Goal: Information Seeking & Learning: Learn about a topic

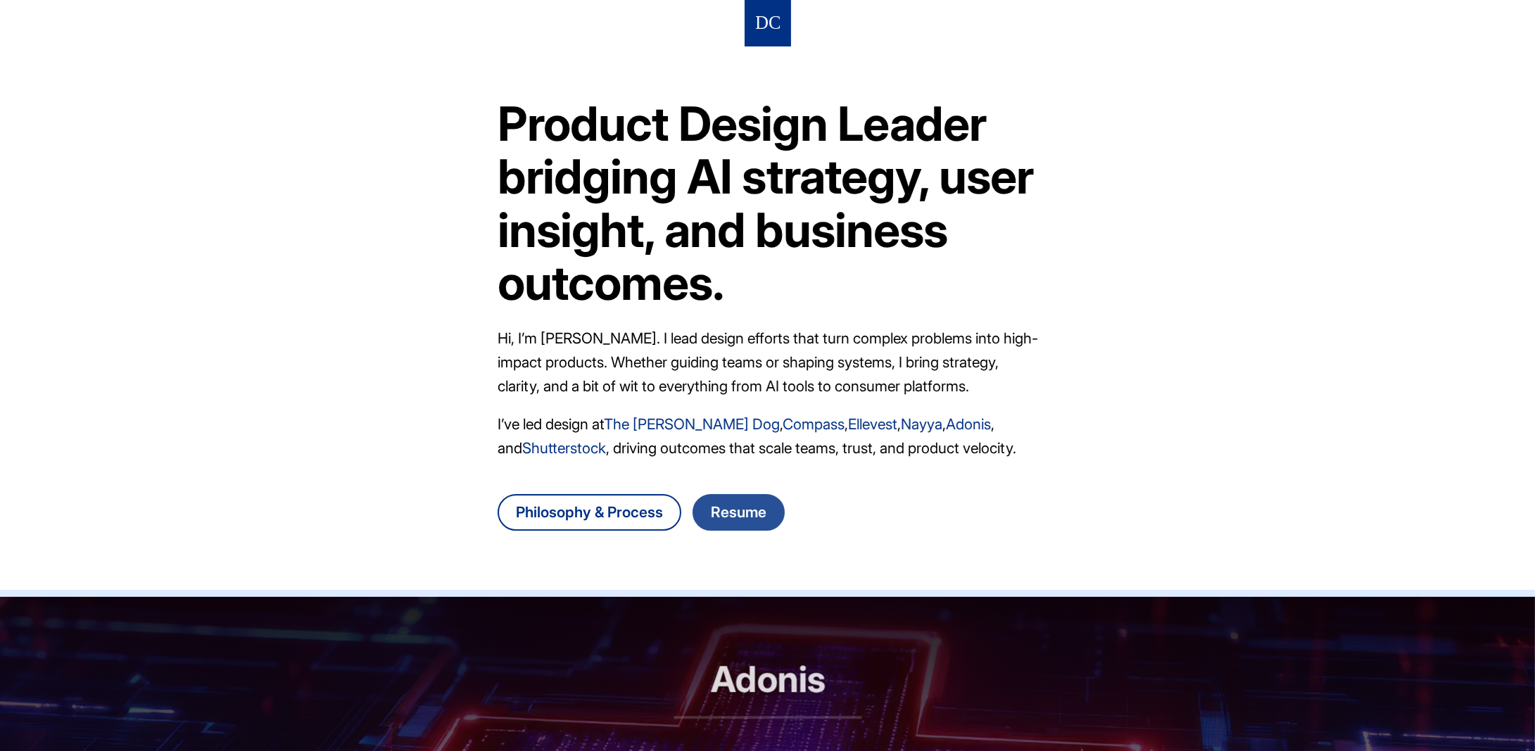
click at [756, 513] on link "Resume" at bounding box center [739, 512] width 92 height 37
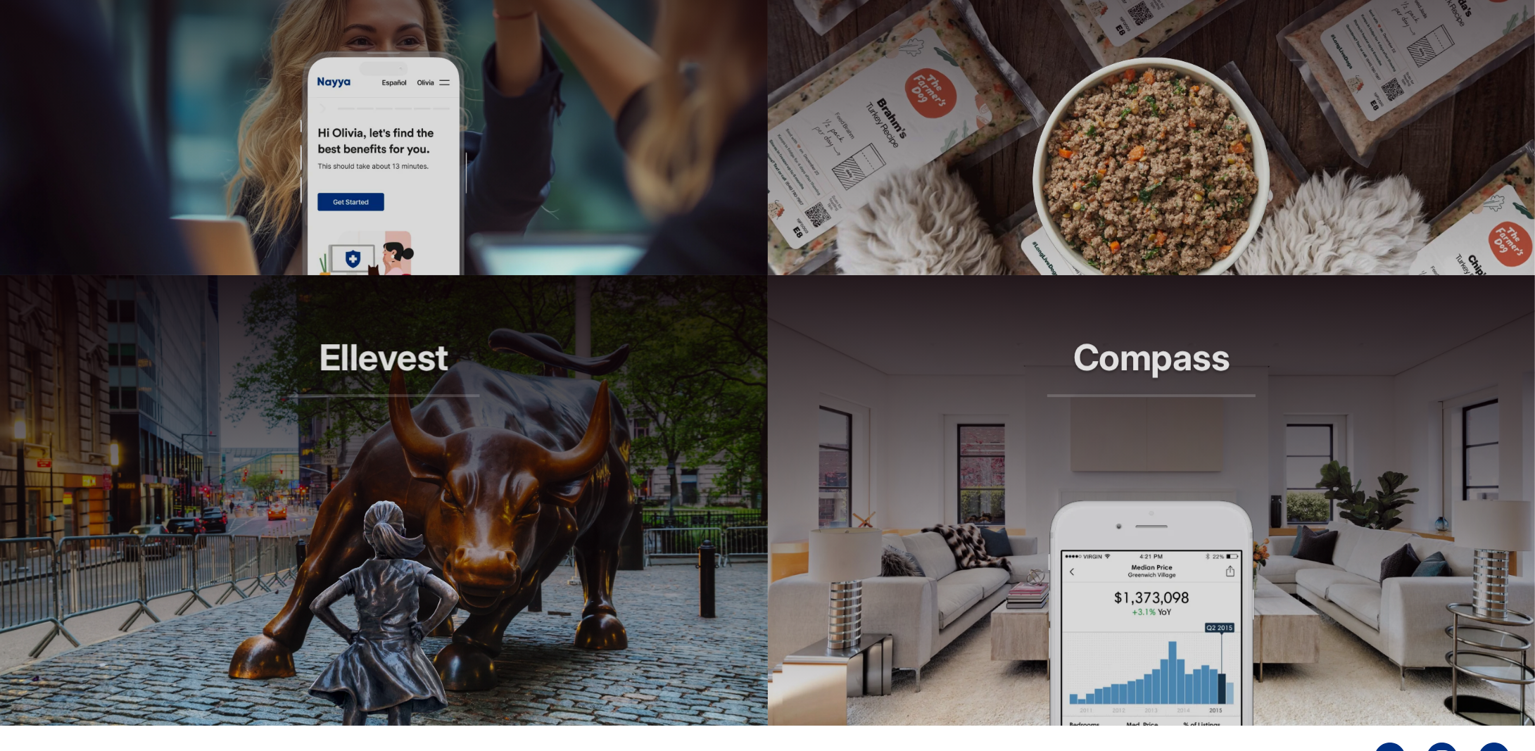
scroll to position [1261, 0]
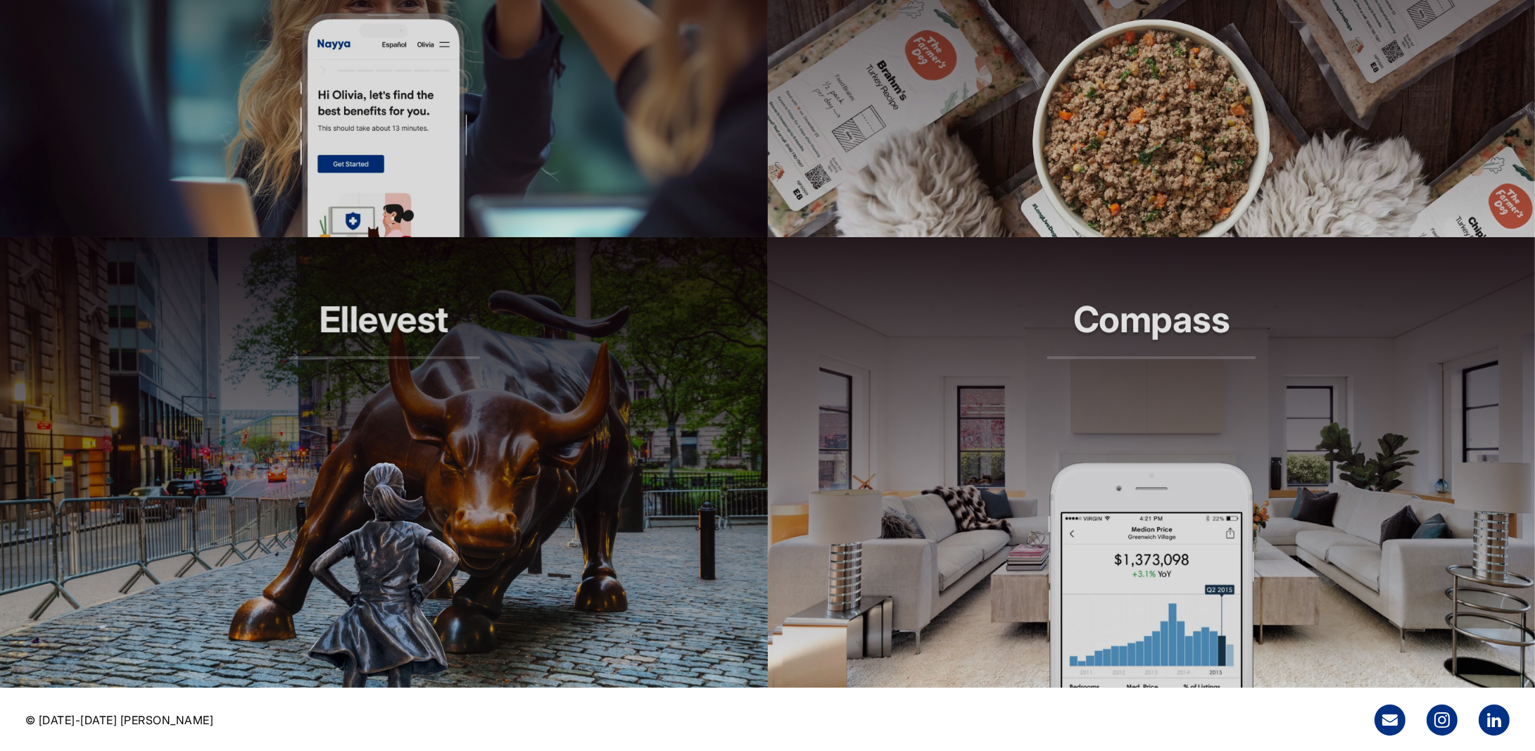
click at [1198, 566] on img at bounding box center [1151, 575] width 206 height 225
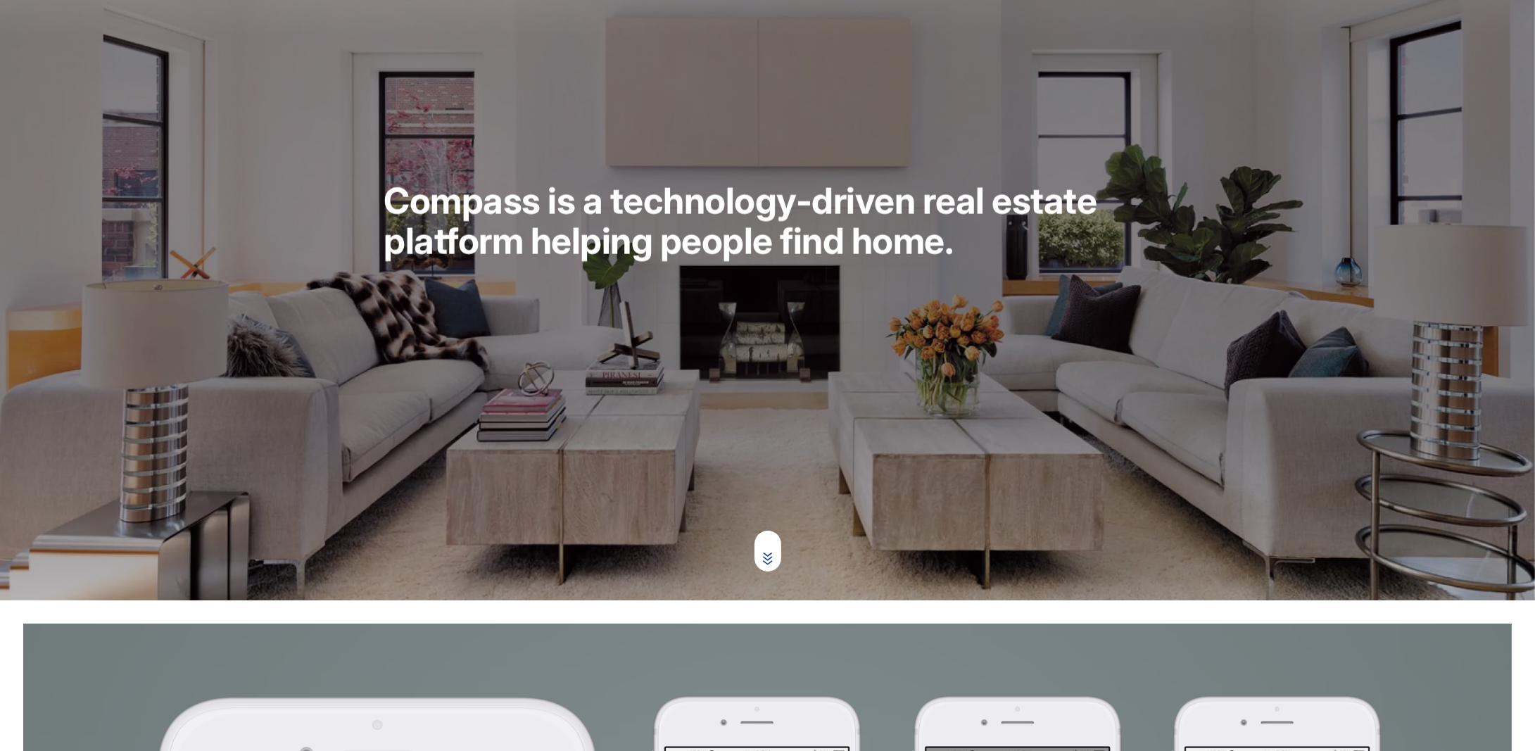
scroll to position [70, 0]
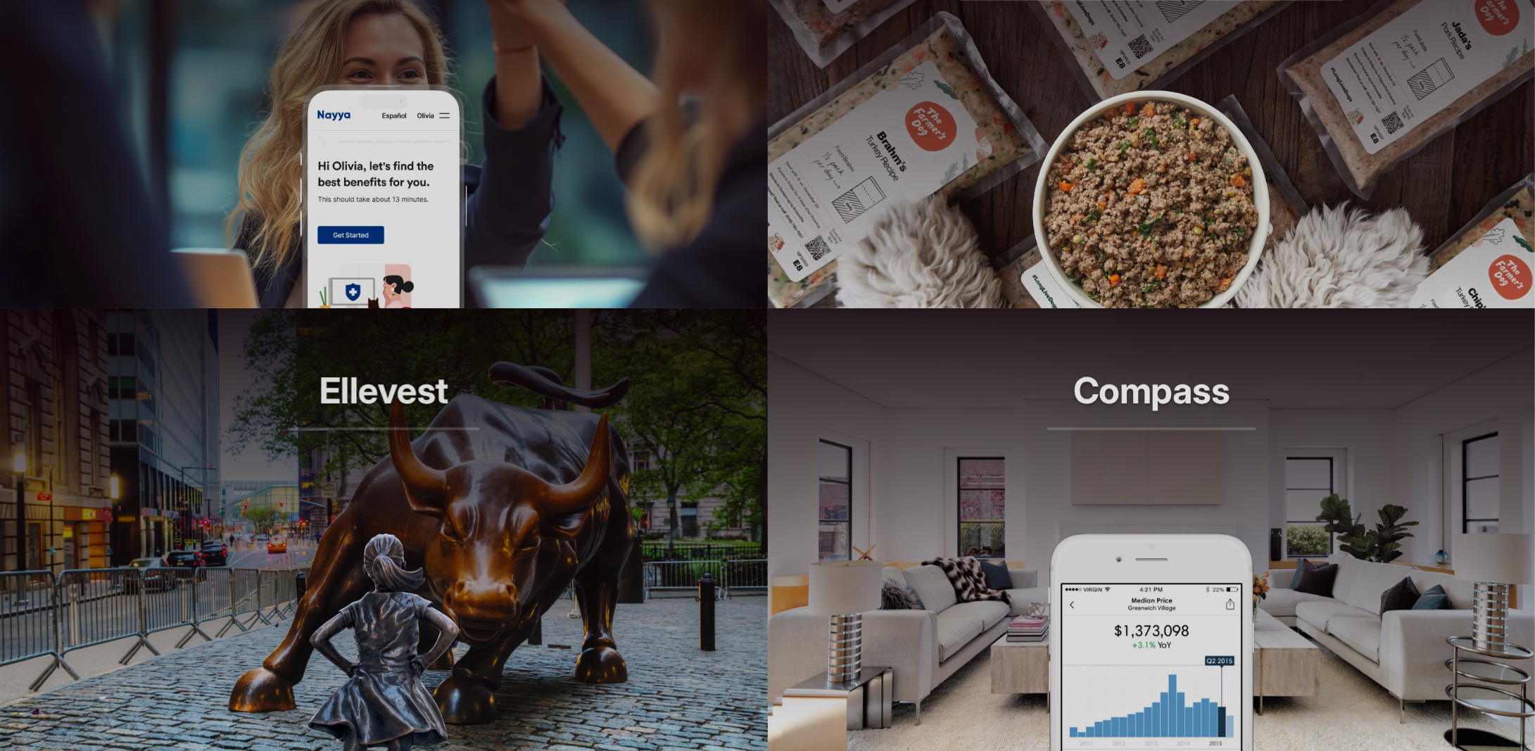
scroll to position [1261, 0]
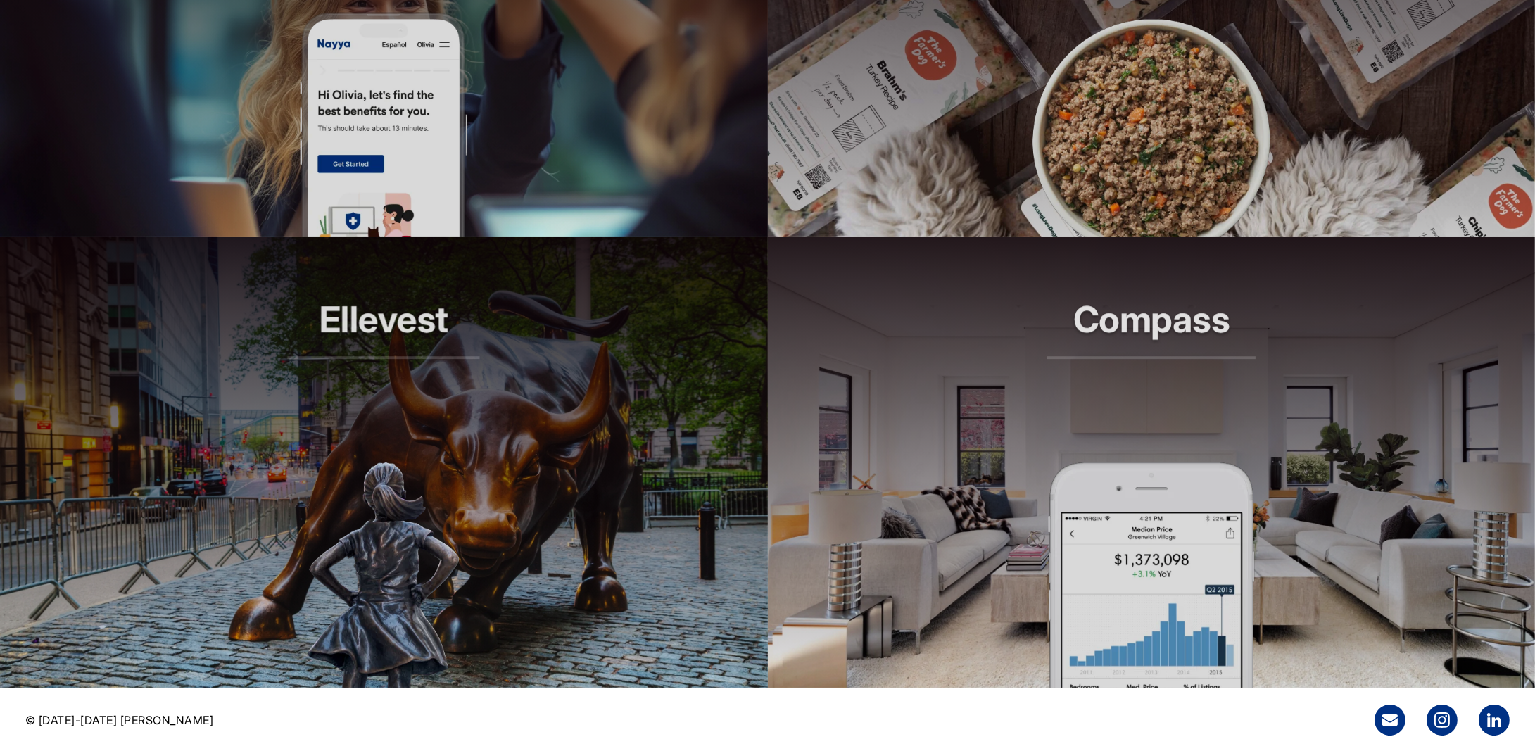
click at [384, 329] on h2 "Ellevest" at bounding box center [384, 329] width 192 height 60
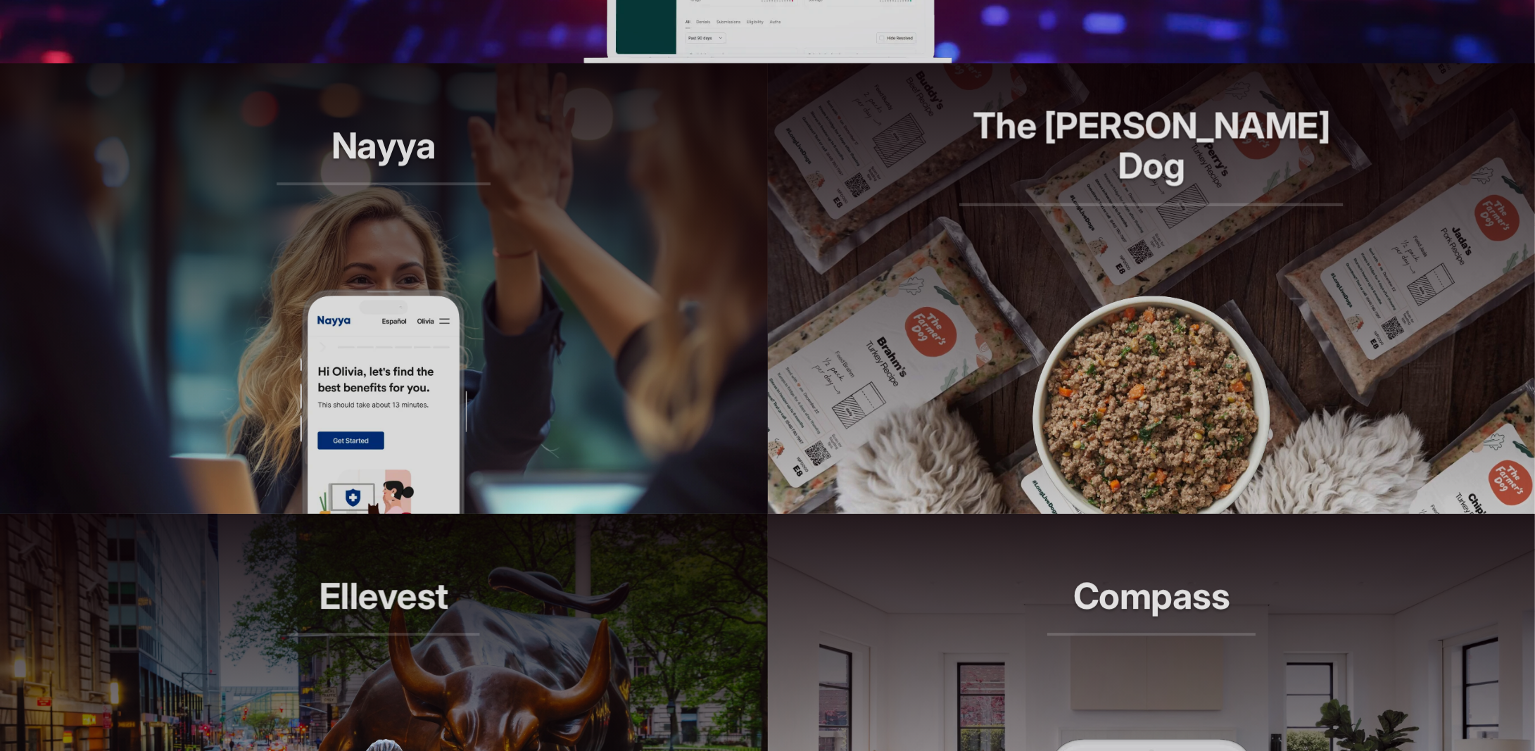
scroll to position [838, 0]
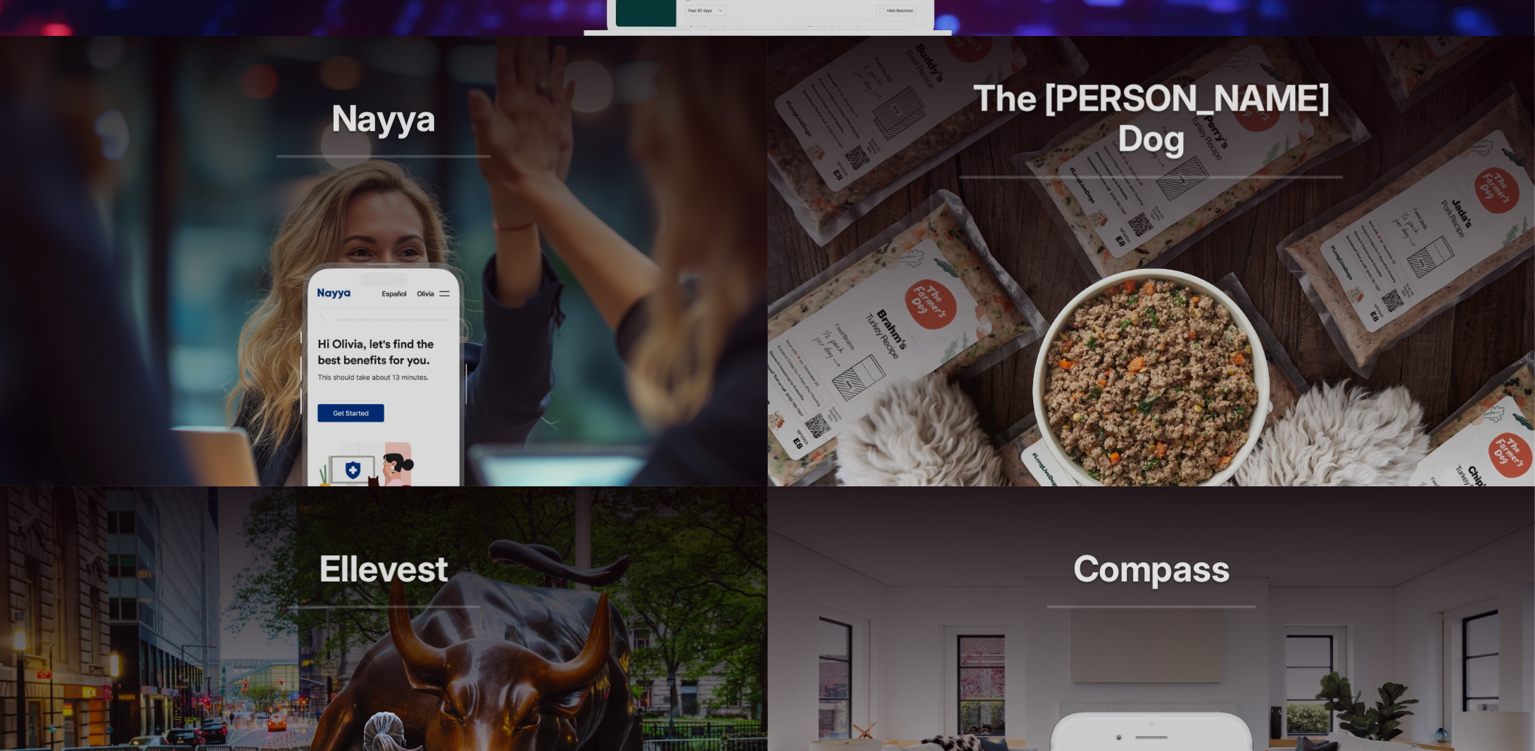
scroll to position [1050, 0]
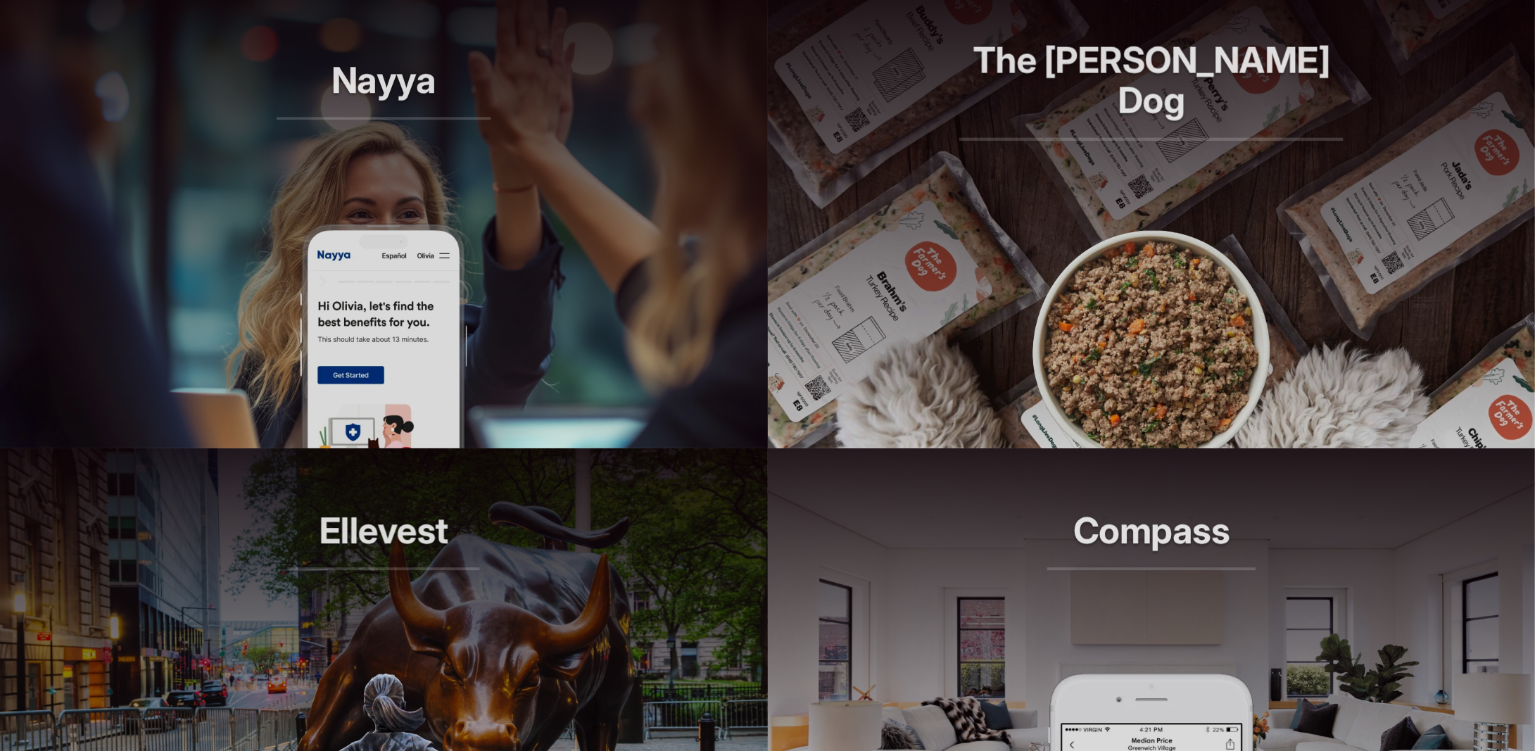
click at [466, 213] on header "Nayya Smarter decisions, better benefits" at bounding box center [384, 110] width 768 height 225
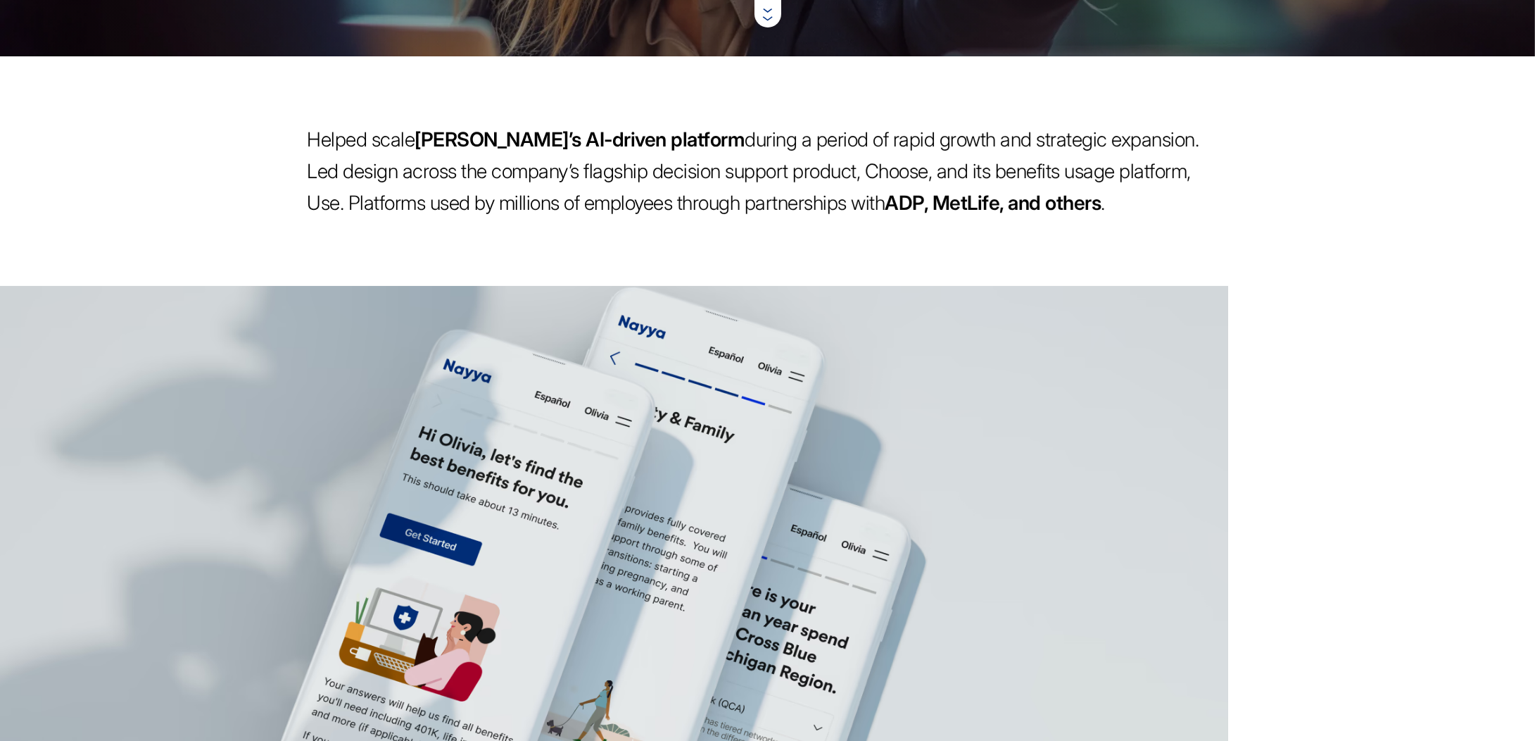
scroll to position [704, 0]
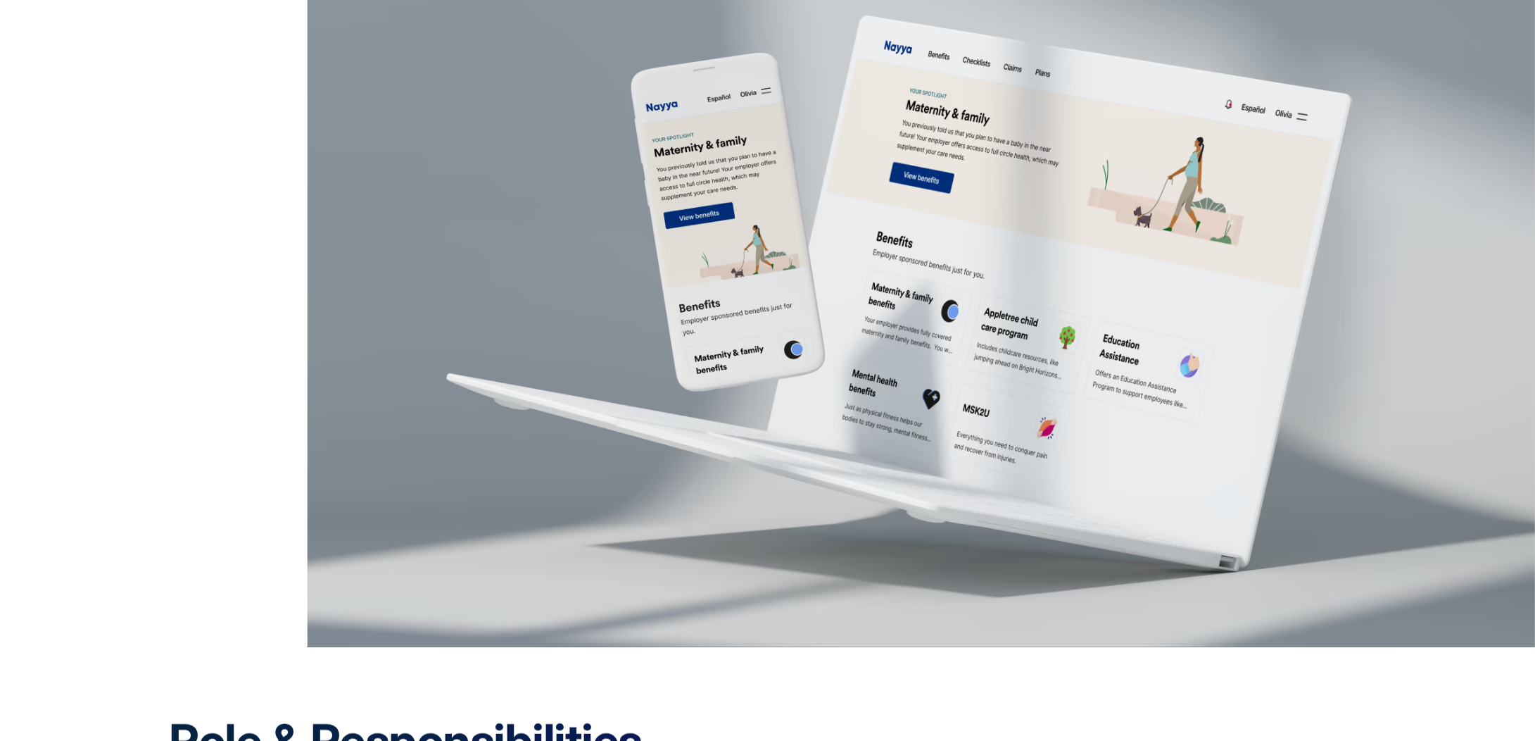
click at [149, 157] on figure "Personalized product experience for exploring and understanding employer-sponso…" at bounding box center [767, 301] width 1535 height 691
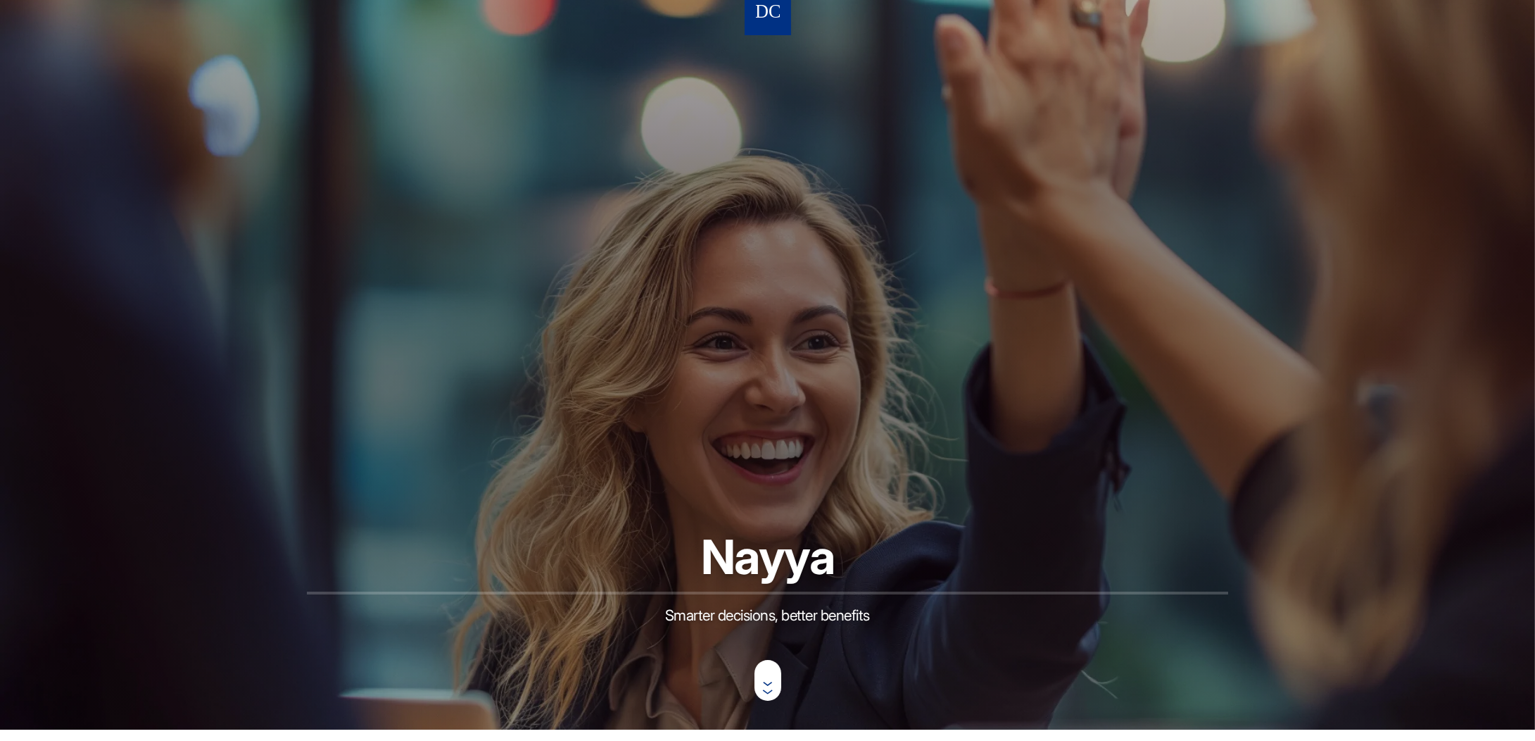
scroll to position [0, 0]
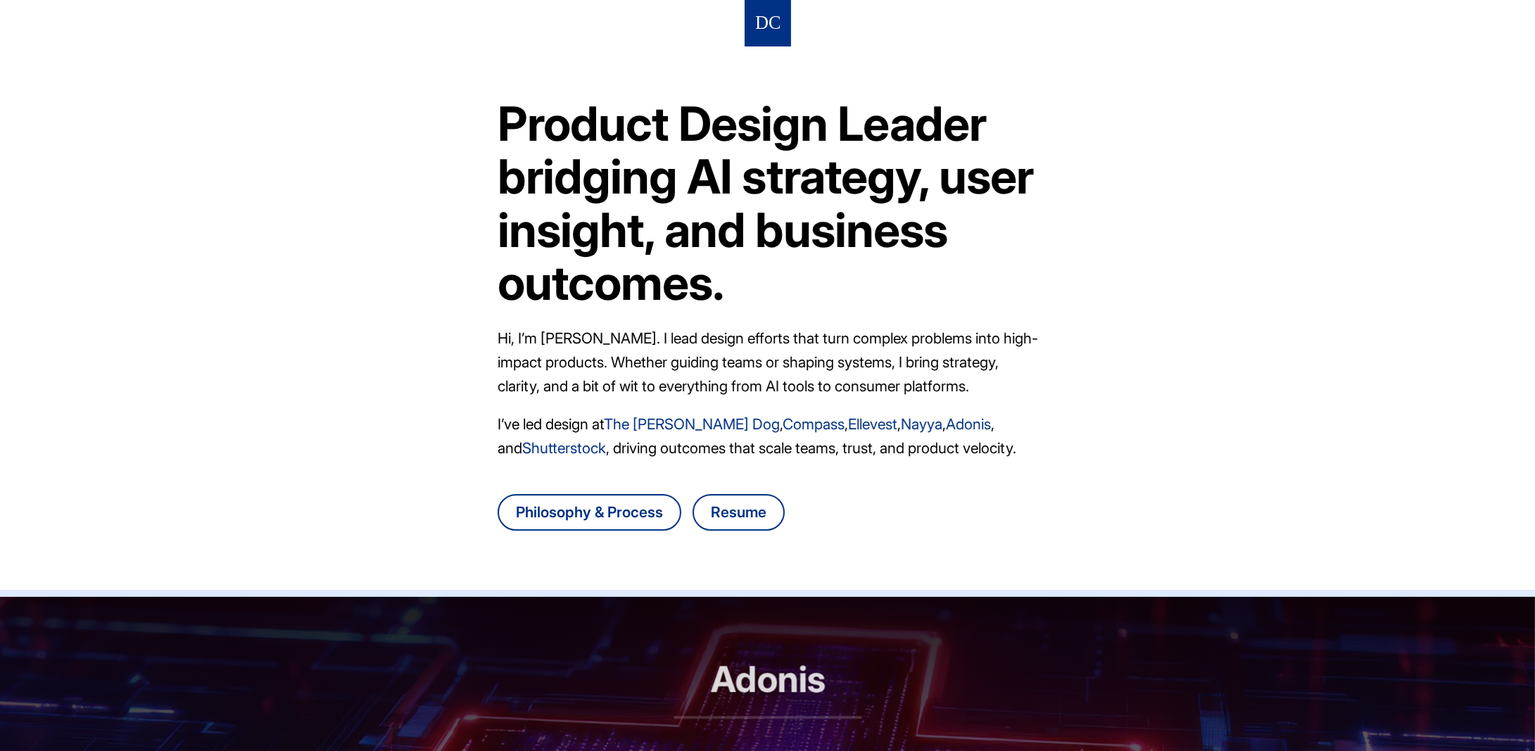
click at [345, 169] on header "Product Design Leader bridging AI strategy, user insight, and business outcomes…" at bounding box center [767, 298] width 1535 height 597
click at [1252, 172] on header "Product Design Leader bridging AI strategy, user insight, and business outcomes…" at bounding box center [767, 298] width 1535 height 597
